Goal: Transaction & Acquisition: Purchase product/service

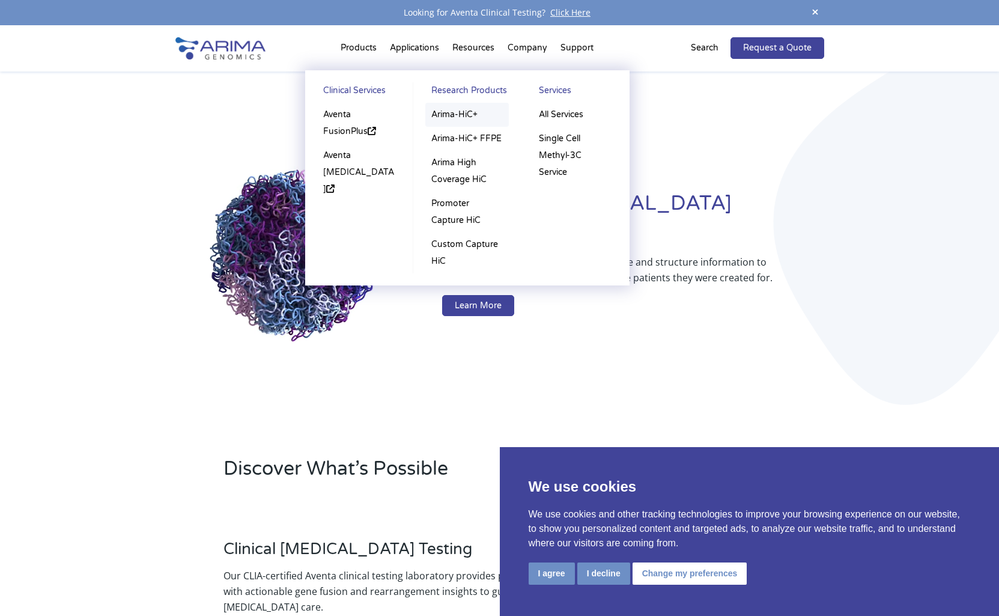
click at [448, 116] on link "Arima-HiC+" at bounding box center [466, 115] width 83 height 24
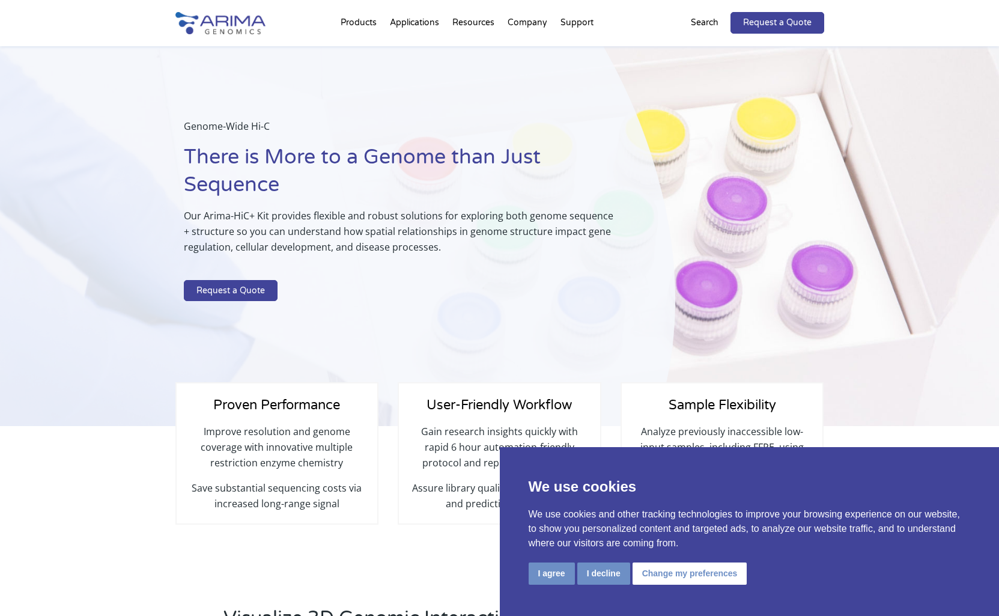
select select "[US_STATE]"
click at [564, 575] on button "I agree" at bounding box center [551, 573] width 46 height 22
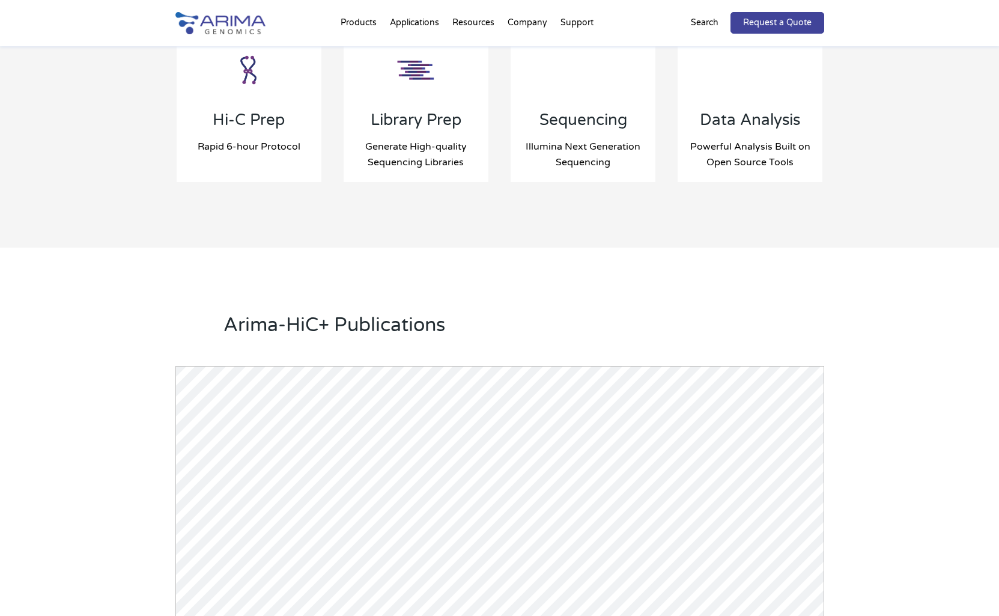
scroll to position [1151, 0]
